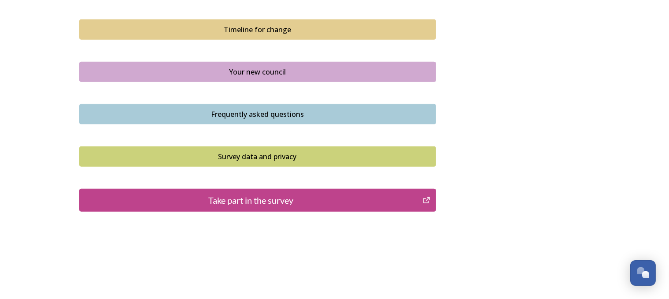
scroll to position [647, 0]
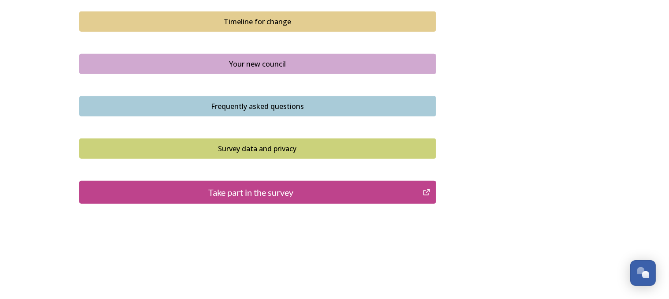
click at [247, 188] on div "Take part in the survey" at bounding box center [251, 191] width 334 height 13
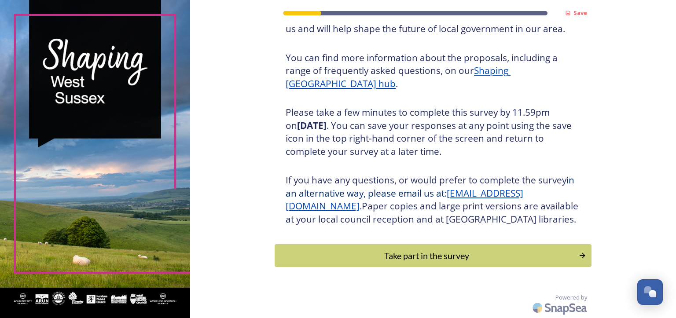
scroll to position [104, 0]
click at [353, 259] on div "Take part in the survey" at bounding box center [427, 255] width 298 height 13
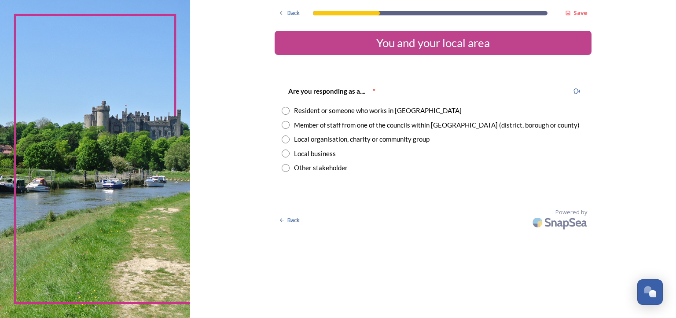
click at [286, 109] on input "radio" at bounding box center [286, 111] width 8 height 8
radio input "true"
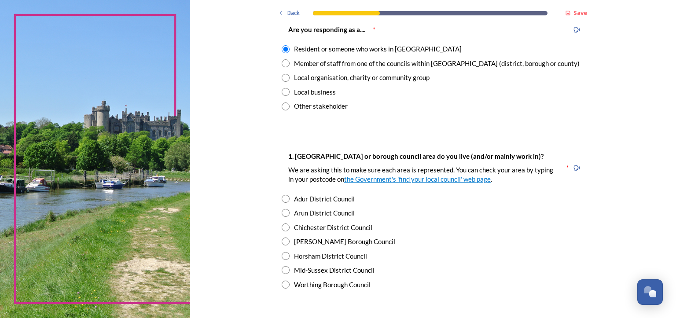
scroll to position [88, 0]
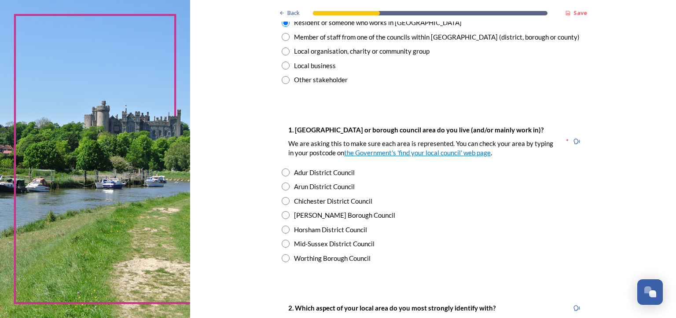
click at [282, 216] on input "radio" at bounding box center [286, 215] width 8 height 8
radio input "true"
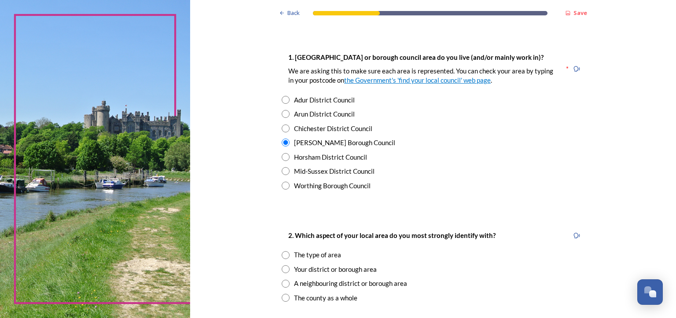
scroll to position [176, 0]
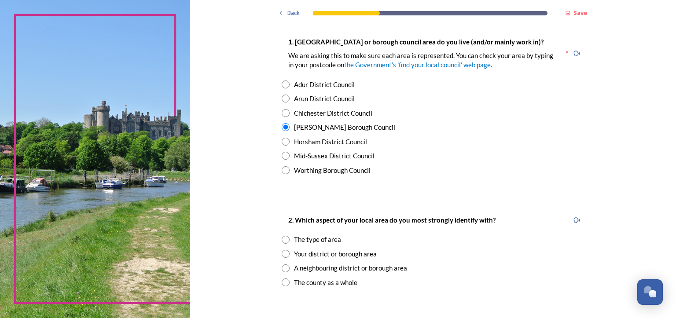
click at [282, 255] on input "radio" at bounding box center [286, 254] width 8 height 8
radio input "true"
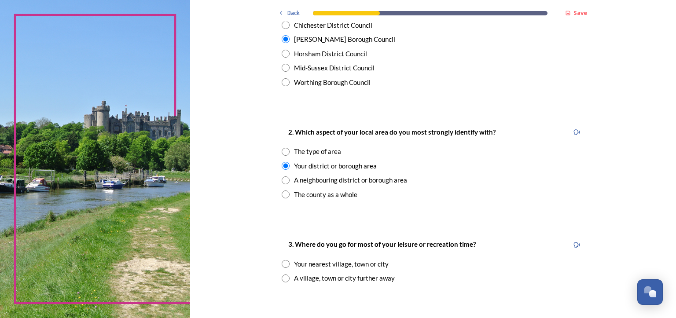
scroll to position [308, 0]
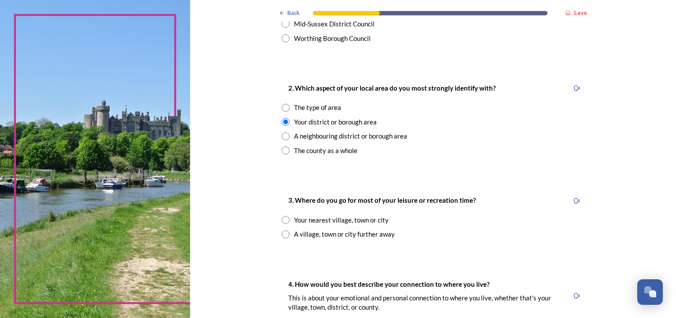
click at [282, 219] on input "radio" at bounding box center [286, 220] width 8 height 8
radio input "true"
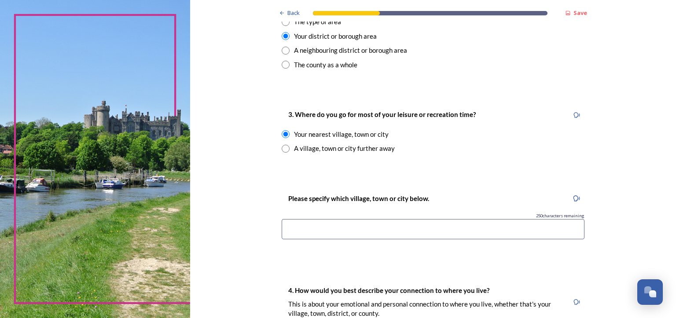
scroll to position [396, 0]
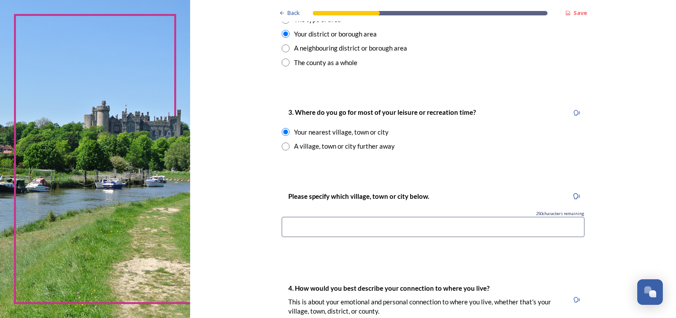
click at [292, 226] on input at bounding box center [433, 227] width 303 height 20
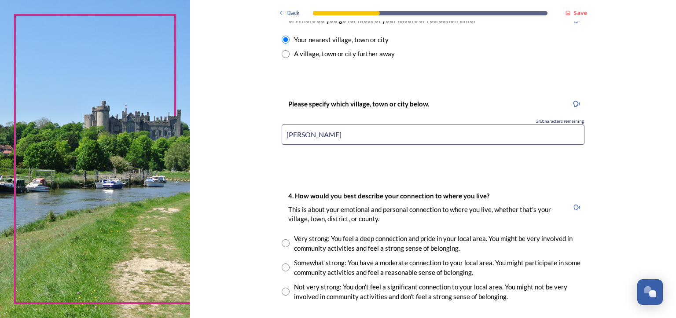
scroll to position [529, 0]
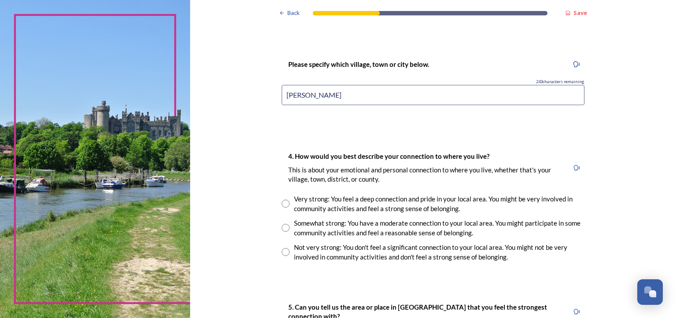
type input "Crawley"
click at [284, 226] on input "radio" at bounding box center [286, 228] width 8 height 8
radio input "true"
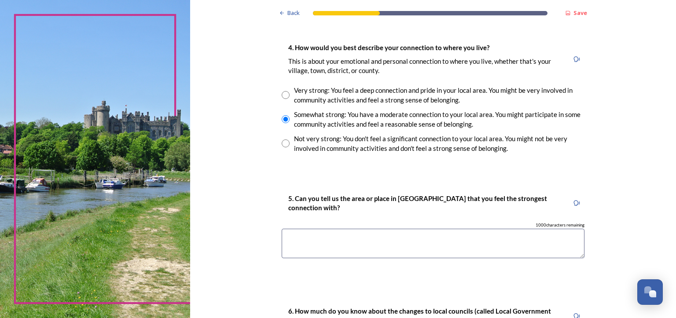
scroll to position [661, 0]
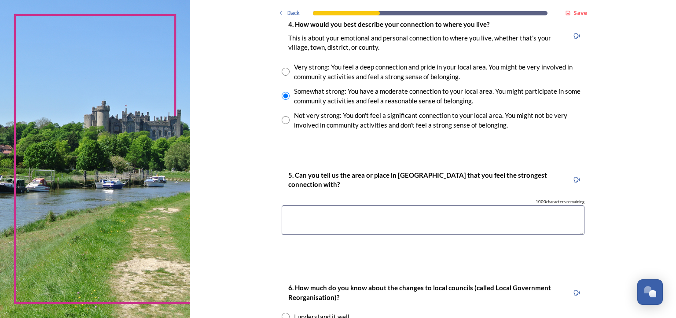
click at [303, 217] on textarea at bounding box center [433, 221] width 303 height 30
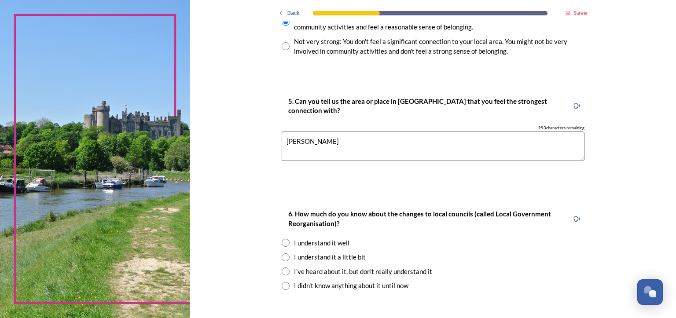
scroll to position [749, 0]
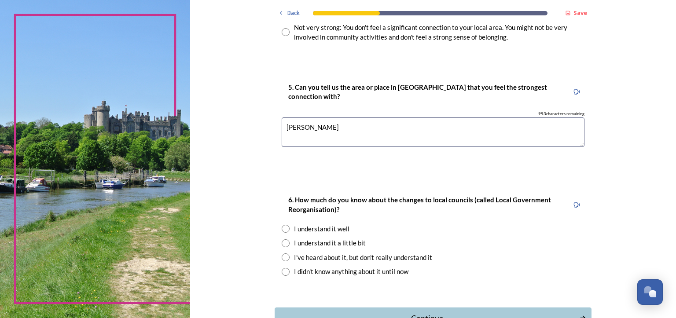
type textarea "Crawley"
click at [284, 256] on input "radio" at bounding box center [286, 258] width 8 height 8
radio input "true"
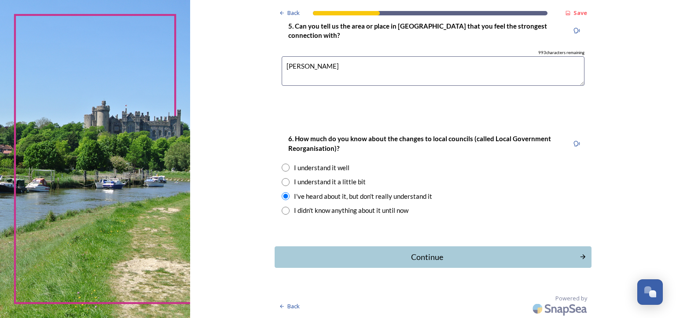
scroll to position [810, 0]
click at [420, 255] on div "Continue" at bounding box center [427, 257] width 298 height 12
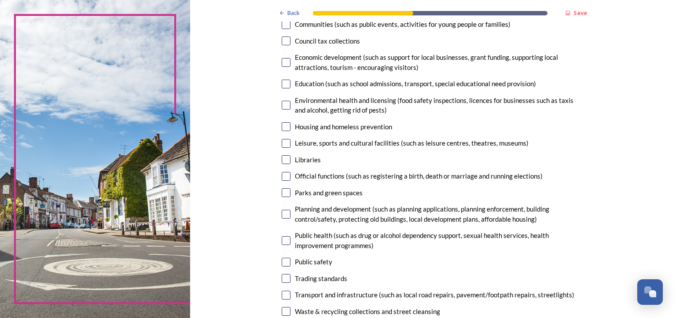
scroll to position [88, 0]
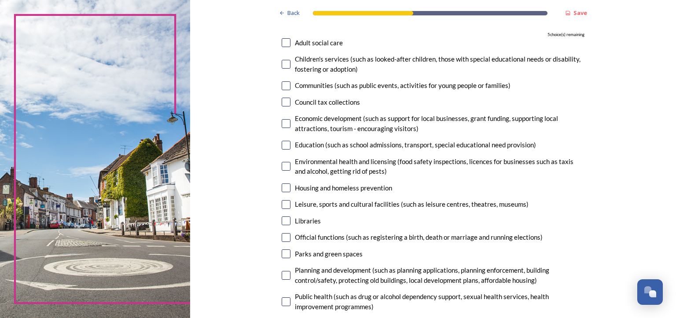
click at [283, 41] on input "checkbox" at bounding box center [286, 42] width 9 height 9
checkbox input "true"
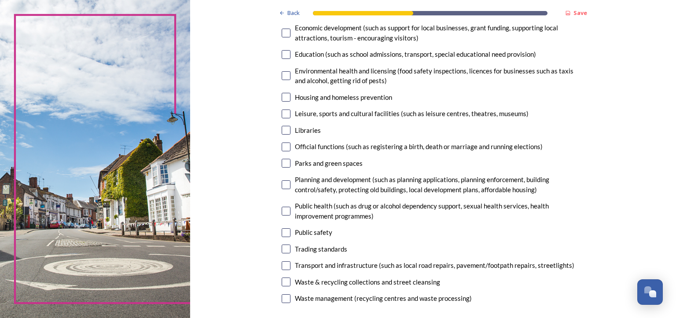
scroll to position [220, 0]
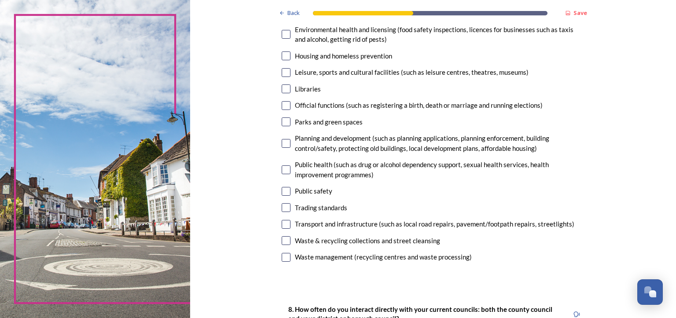
click at [284, 190] on input "checkbox" at bounding box center [286, 191] width 9 height 9
checkbox input "true"
click at [285, 241] on input "checkbox" at bounding box center [286, 241] width 9 height 9
checkbox input "true"
click at [284, 142] on input "checkbox" at bounding box center [286, 143] width 9 height 9
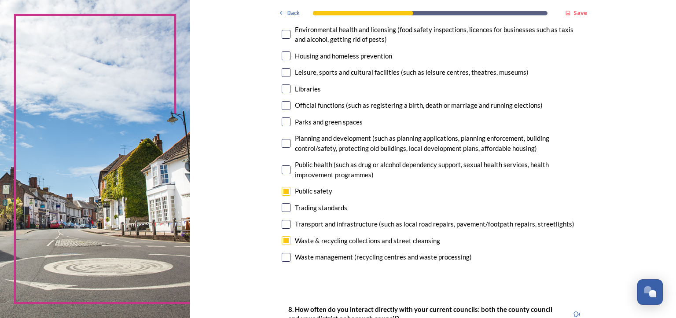
checkbox input "true"
click at [283, 257] on input "checkbox" at bounding box center [286, 257] width 9 height 9
click at [284, 258] on input "checkbox" at bounding box center [286, 257] width 9 height 9
checkbox input "false"
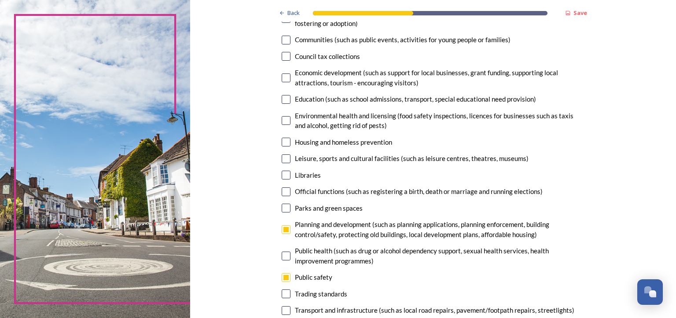
scroll to position [88, 0]
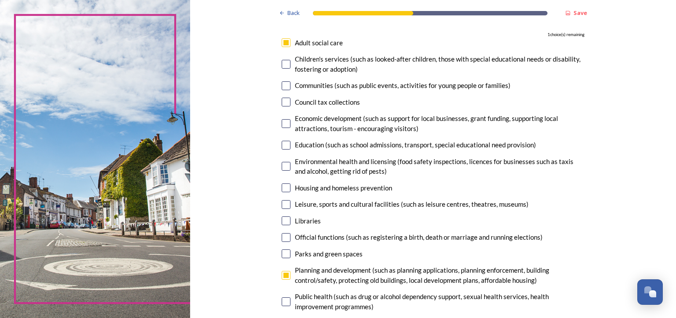
click at [284, 44] on input "checkbox" at bounding box center [286, 42] width 9 height 9
checkbox input "false"
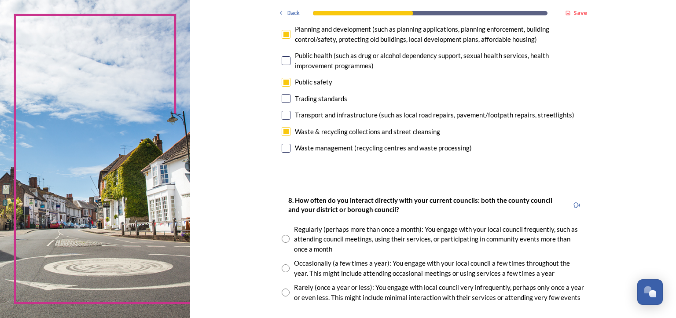
scroll to position [308, 0]
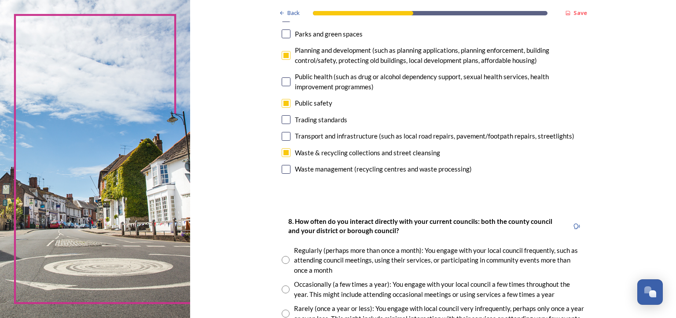
click at [283, 152] on input "checkbox" at bounding box center [286, 152] width 9 height 9
checkbox input "false"
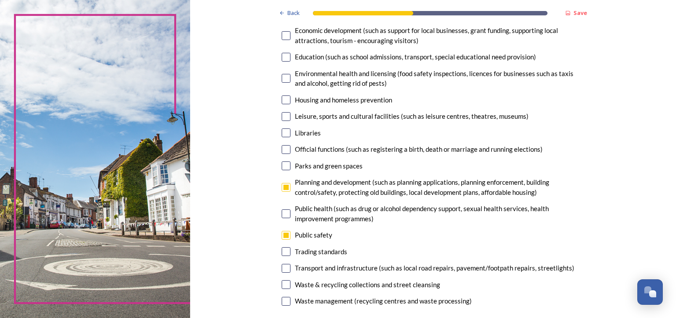
scroll to position [176, 0]
click at [282, 57] on input "checkbox" at bounding box center [286, 57] width 9 height 9
checkbox input "true"
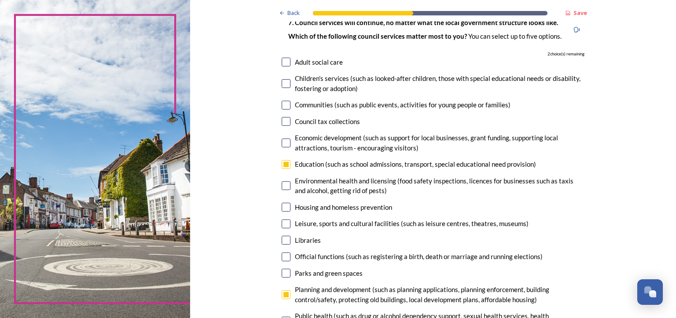
scroll to position [88, 0]
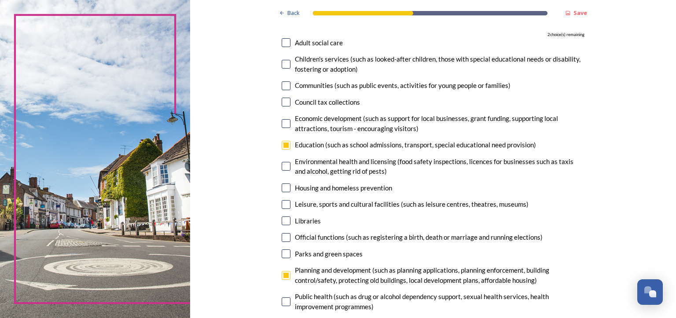
click at [284, 238] on input "checkbox" at bounding box center [286, 237] width 9 height 9
checkbox input "true"
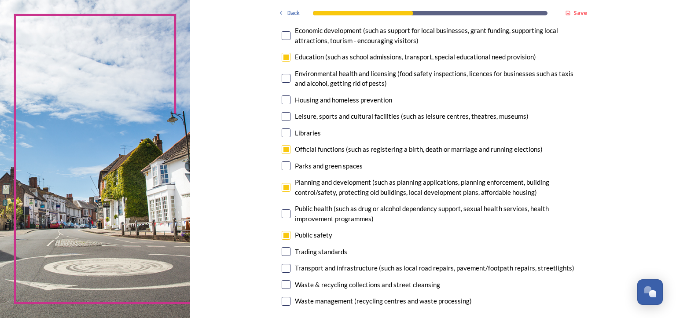
scroll to position [220, 0]
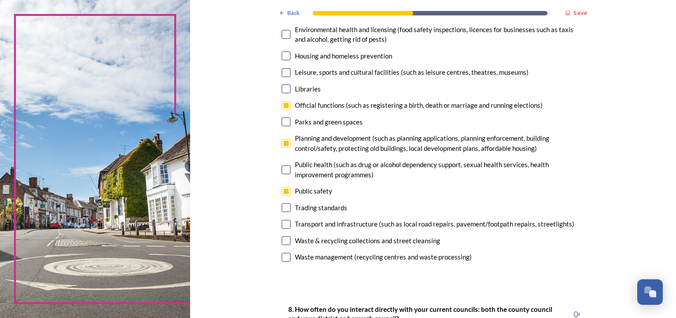
click at [282, 241] on input "checkbox" at bounding box center [286, 241] width 9 height 9
checkbox input "true"
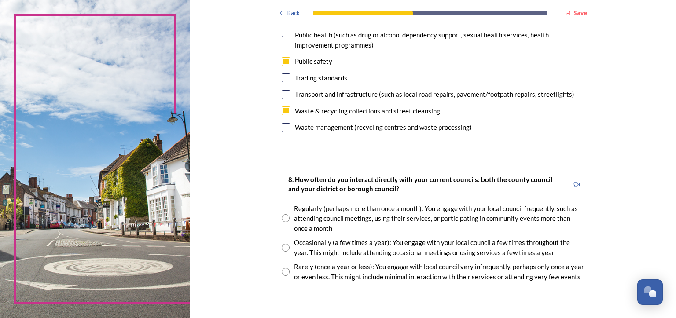
scroll to position [352, 0]
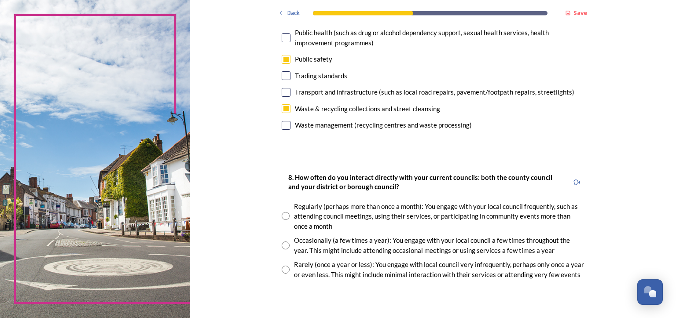
click at [284, 270] on input "radio" at bounding box center [286, 270] width 8 height 8
radio input "true"
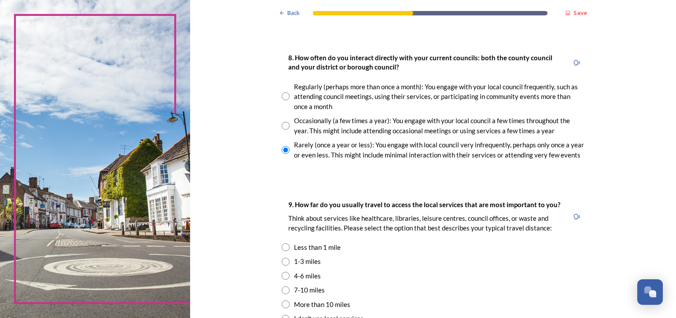
scroll to position [484, 0]
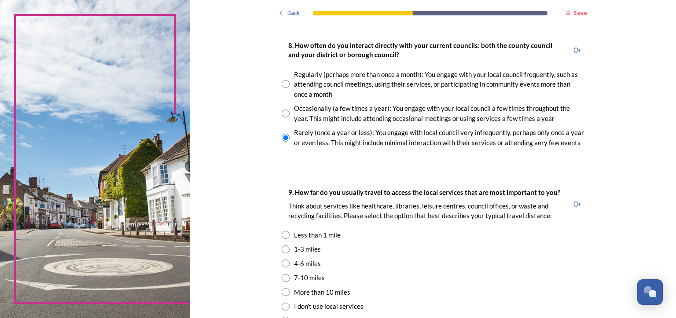
click at [282, 265] on input "radio" at bounding box center [286, 264] width 8 height 8
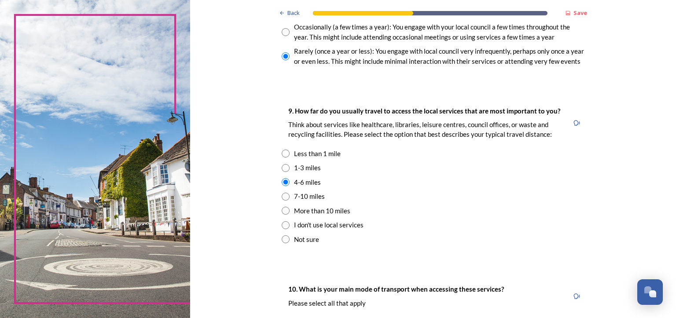
scroll to position [573, 0]
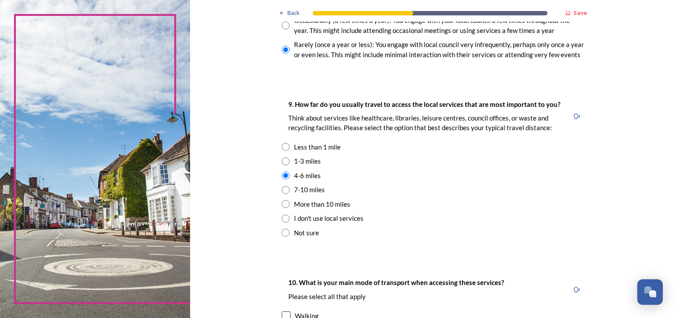
click at [282, 177] on input "radio" at bounding box center [286, 176] width 8 height 8
radio input "true"
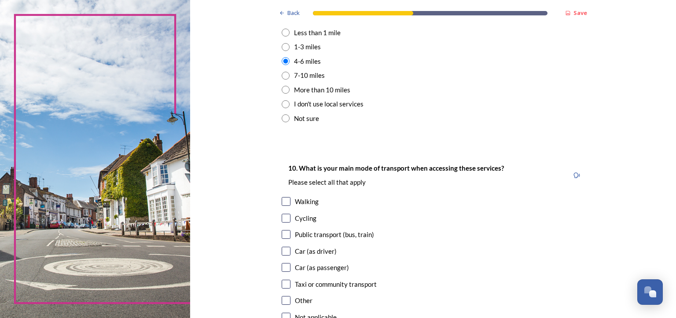
scroll to position [705, 0]
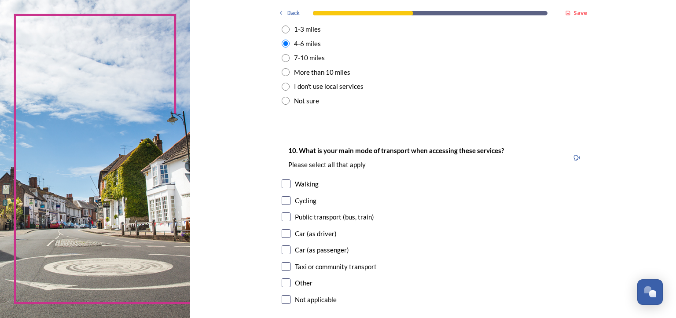
click at [282, 233] on input "checkbox" at bounding box center [286, 233] width 9 height 9
checkbox input "true"
click at [282, 250] on input "checkbox" at bounding box center [286, 250] width 9 height 9
checkbox input "true"
click at [282, 217] on input "checkbox" at bounding box center [286, 217] width 9 height 9
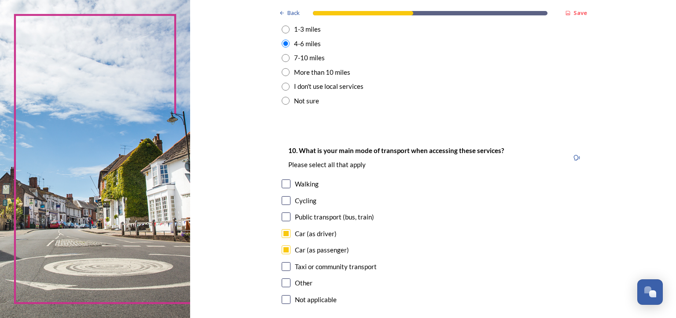
checkbox input "true"
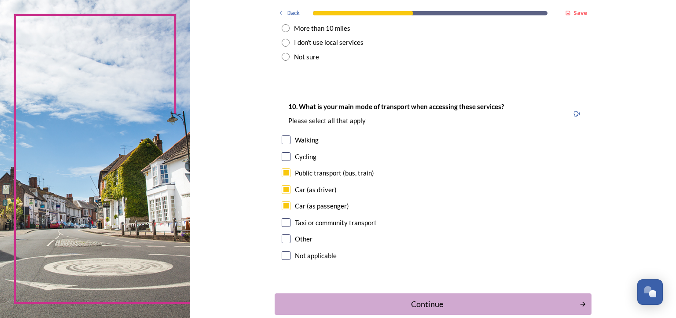
scroll to position [793, 0]
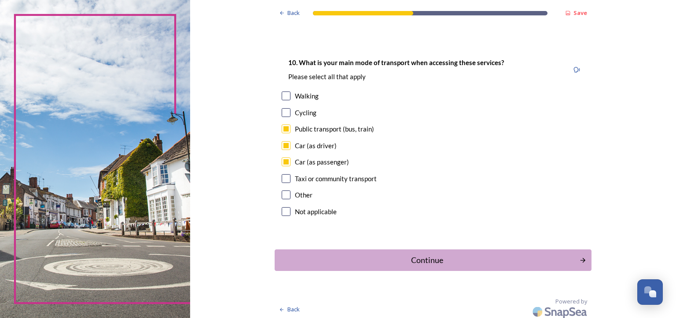
click at [409, 259] on div "Continue" at bounding box center [428, 261] width 296 height 12
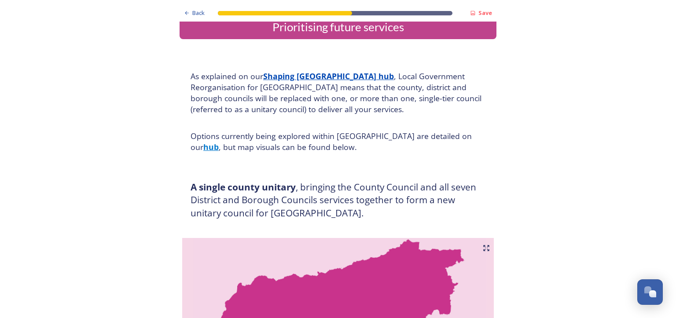
scroll to position [0, 0]
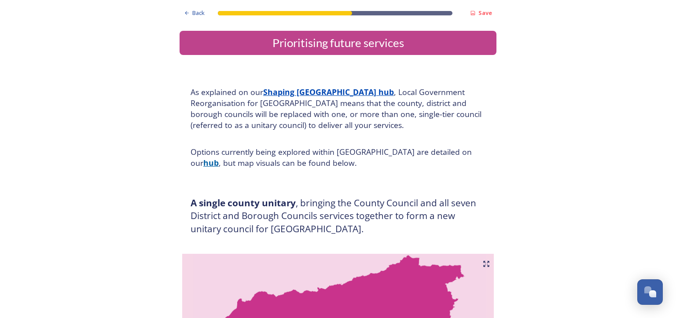
click at [219, 158] on strong "hub" at bounding box center [210, 163] width 15 height 11
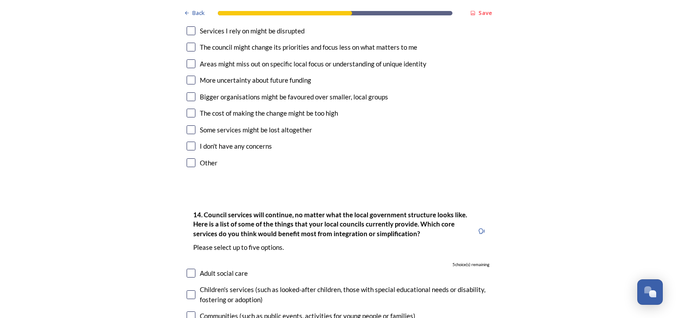
scroll to position [1541, 0]
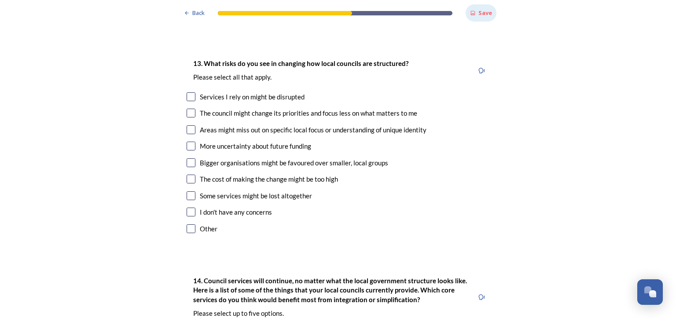
click at [480, 13] on strong "Save" at bounding box center [486, 13] width 14 height 8
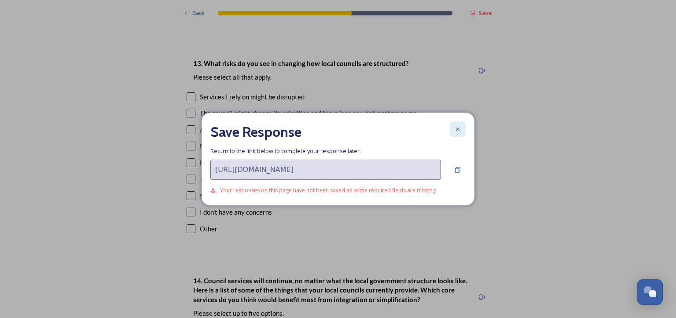
click at [458, 129] on icon at bounding box center [458, 129] width 7 height 7
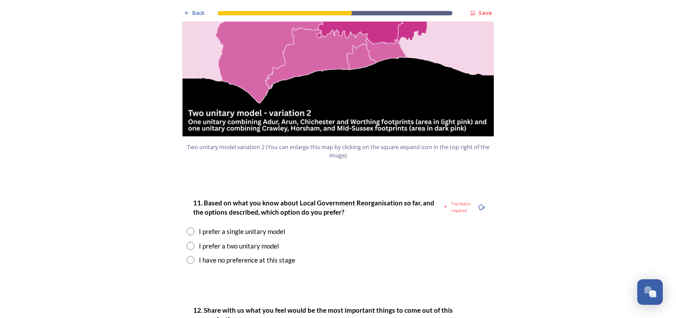
scroll to position [1013, 0]
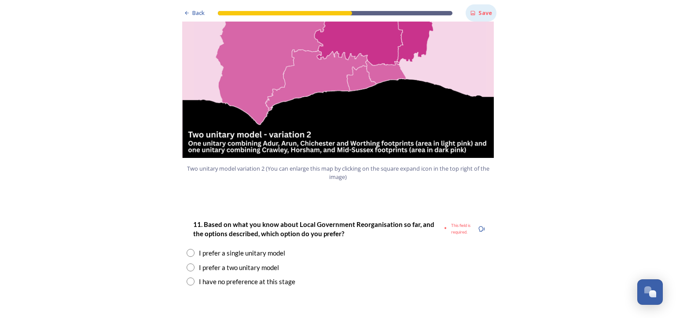
click at [481, 15] on strong "Save" at bounding box center [486, 13] width 14 height 8
